Goal: Check status: Check status

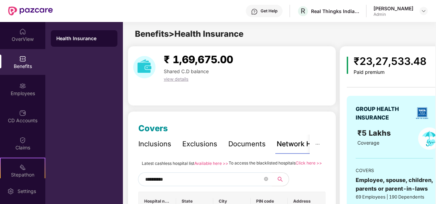
scroll to position [60, 0]
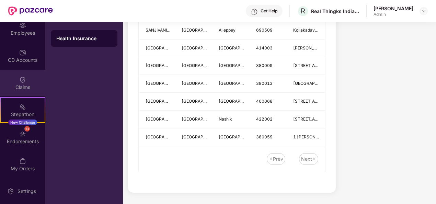
click at [17, 83] on div "Claims" at bounding box center [22, 83] width 45 height 26
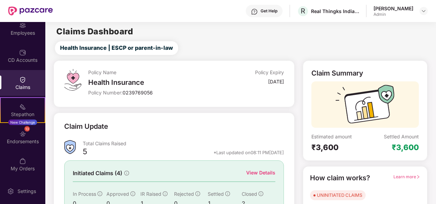
scroll to position [65, 0]
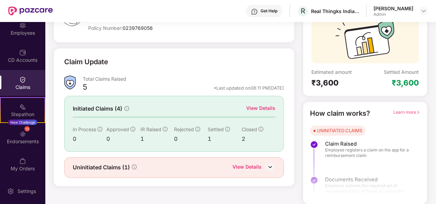
click at [266, 167] on img at bounding box center [270, 167] width 10 height 10
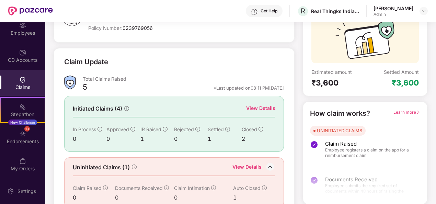
scroll to position [83, 0]
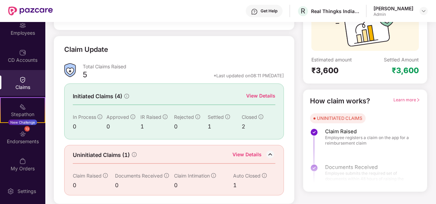
click at [251, 92] on div "View Details" at bounding box center [260, 96] width 29 height 8
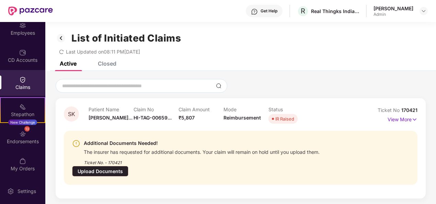
scroll to position [22, 0]
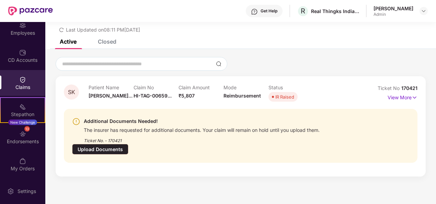
click at [112, 42] on div "Closed" at bounding box center [107, 41] width 19 height 7
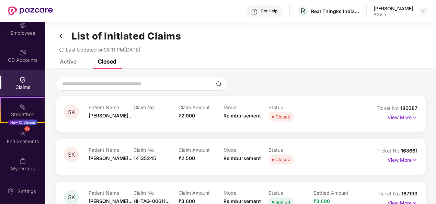
scroll to position [1, 0]
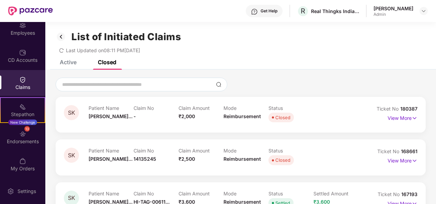
click at [66, 66] on div "Active" at bounding box center [62, 62] width 27 height 15
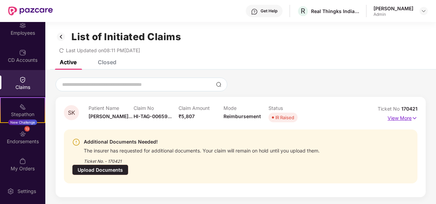
click at [406, 118] on p "View More" at bounding box center [403, 117] width 30 height 9
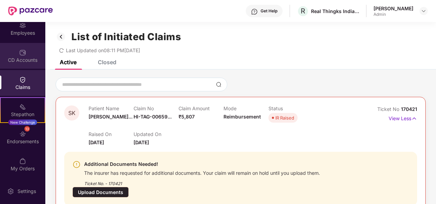
click at [16, 51] on div "CD Accounts" at bounding box center [22, 56] width 45 height 26
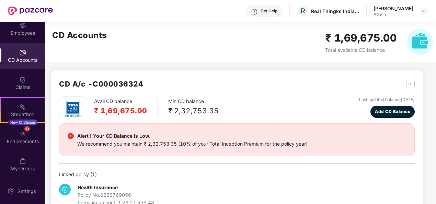
scroll to position [18, 0]
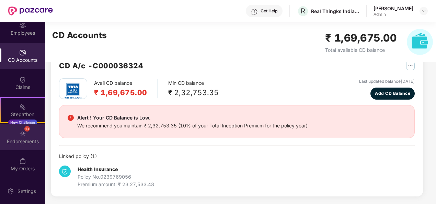
click at [19, 133] on img at bounding box center [22, 133] width 7 height 7
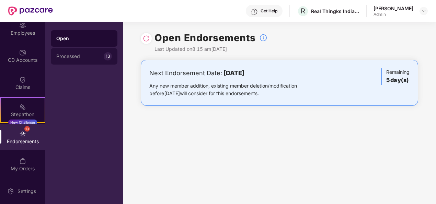
click at [70, 55] on div "Processed" at bounding box center [79, 56] width 47 height 5
